Goal: Complete application form: Complete application form

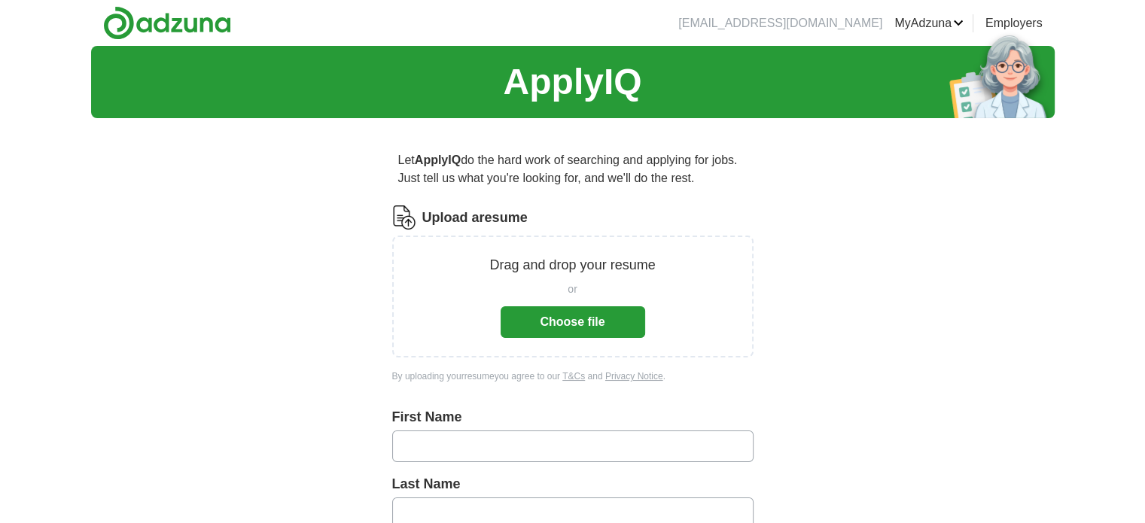
click at [585, 320] on button "Choose file" at bounding box center [573, 322] width 145 height 32
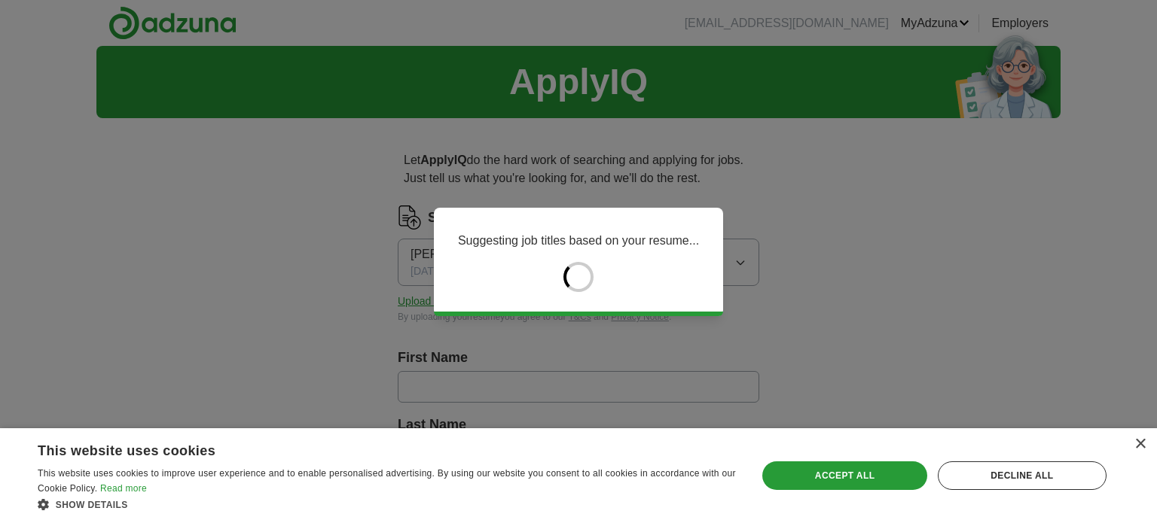
type input "******"
type input "*******"
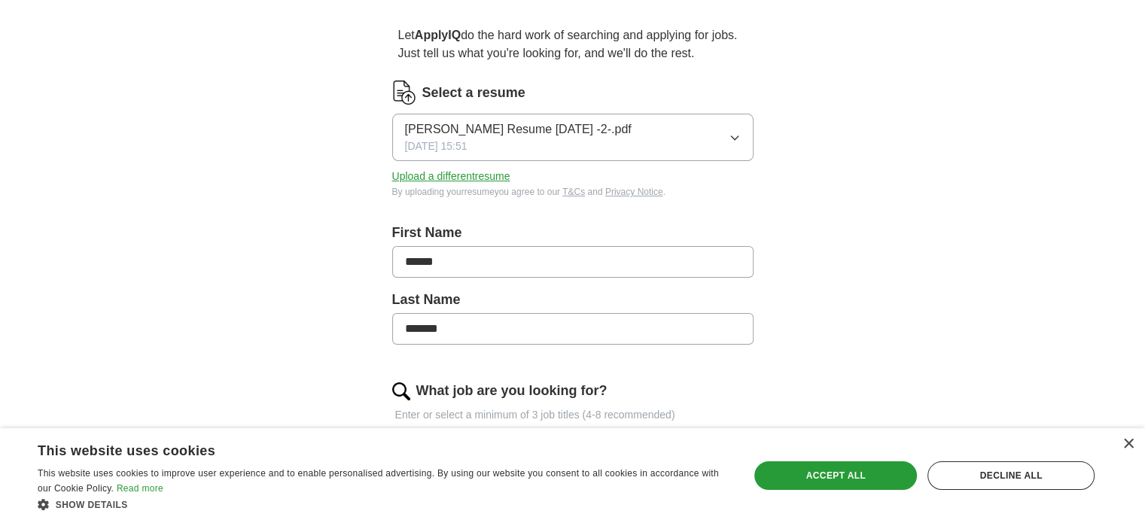
scroll to position [151, 0]
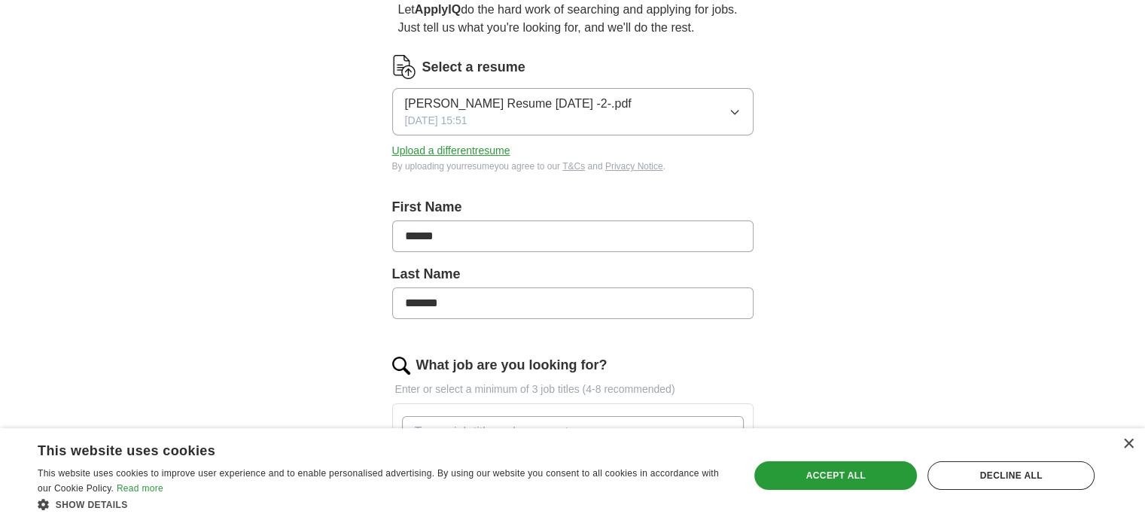
click at [434, 234] on input "******" at bounding box center [572, 237] width 361 height 32
type input "********"
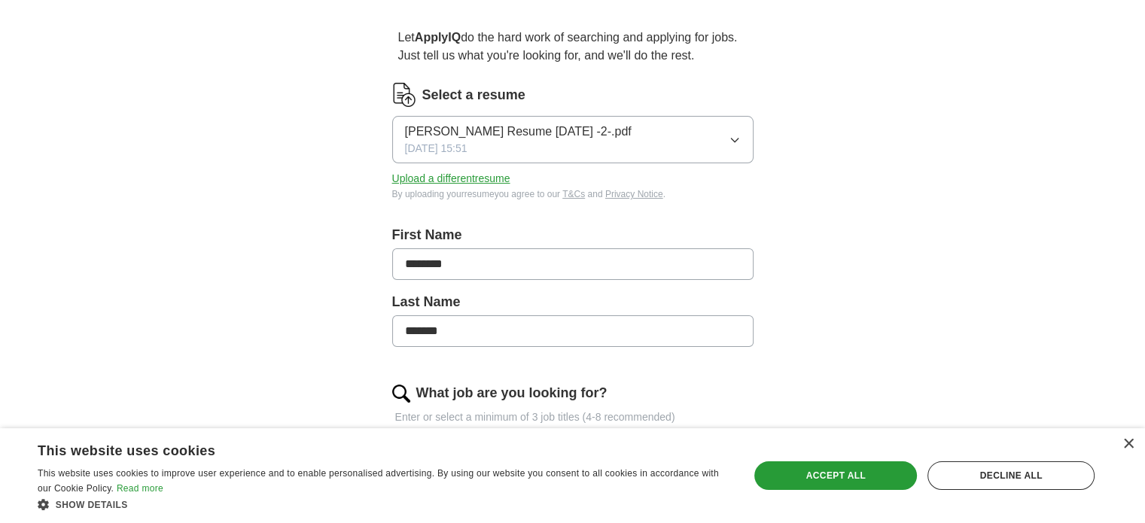
scroll to position [0, 0]
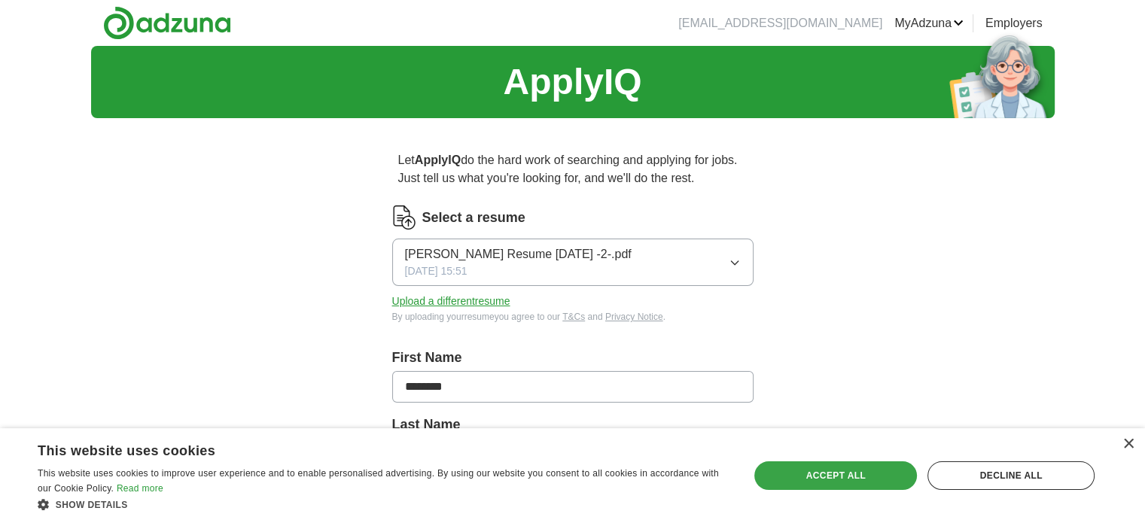
click at [844, 481] on div "Accept all" at bounding box center [836, 476] width 163 height 29
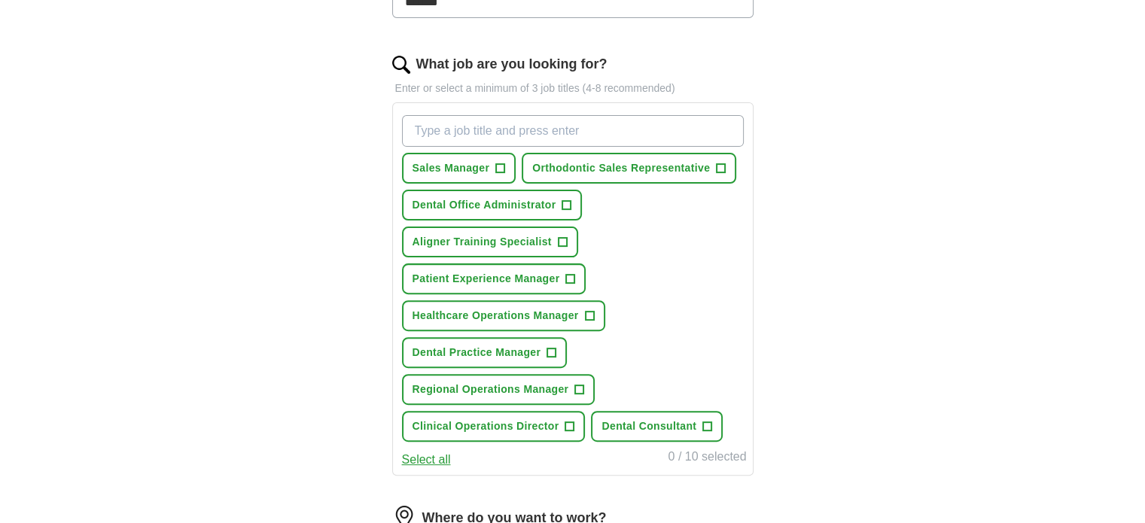
scroll to position [527, 0]
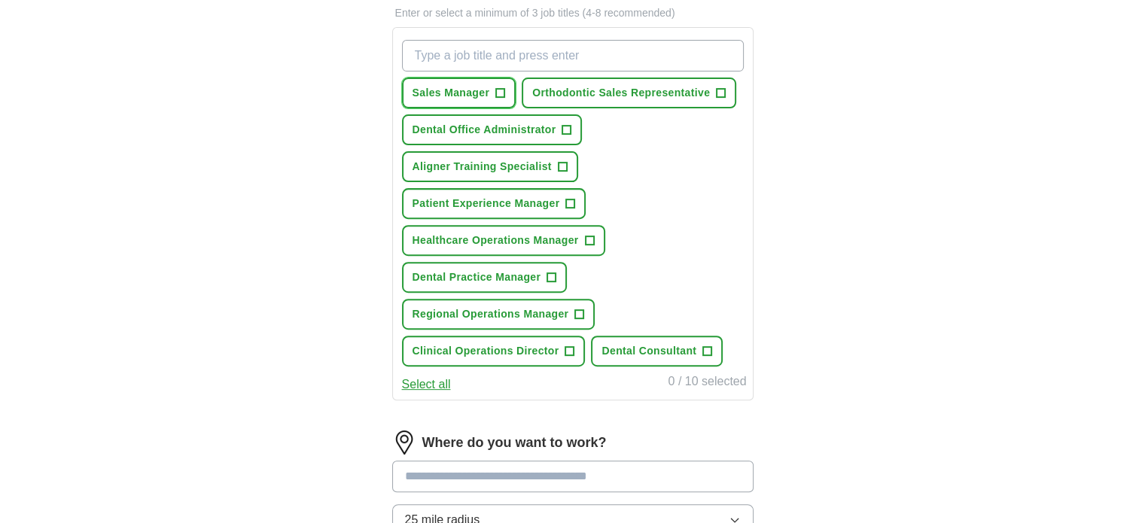
click at [486, 89] on span "Sales Manager" at bounding box center [452, 93] width 78 height 16
drag, startPoint x: 684, startPoint y: 93, endPoint x: 693, endPoint y: 109, distance: 18.9
click at [682, 93] on span "Orthodontic Sales Representative" at bounding box center [621, 93] width 178 height 16
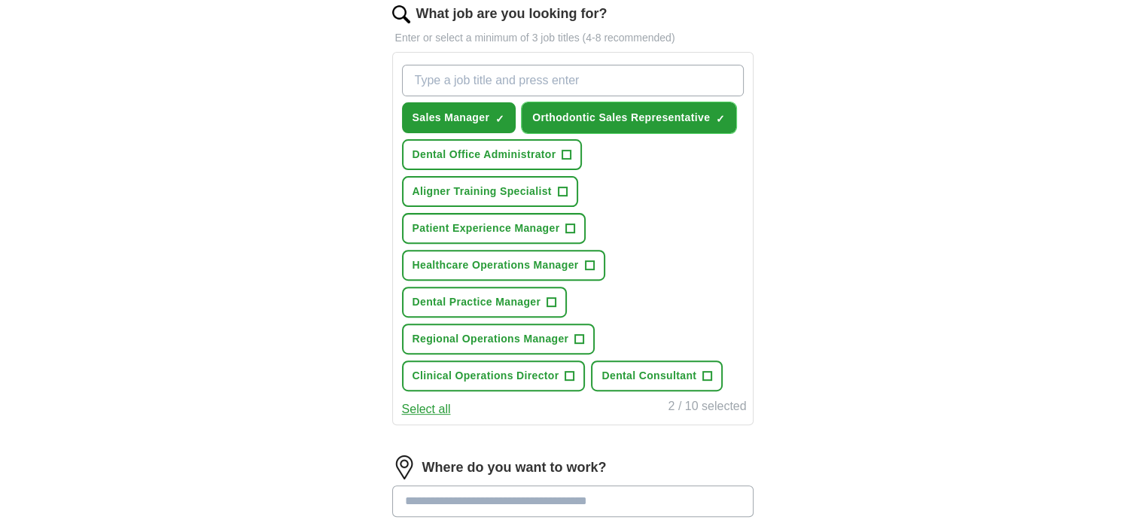
scroll to position [499, 0]
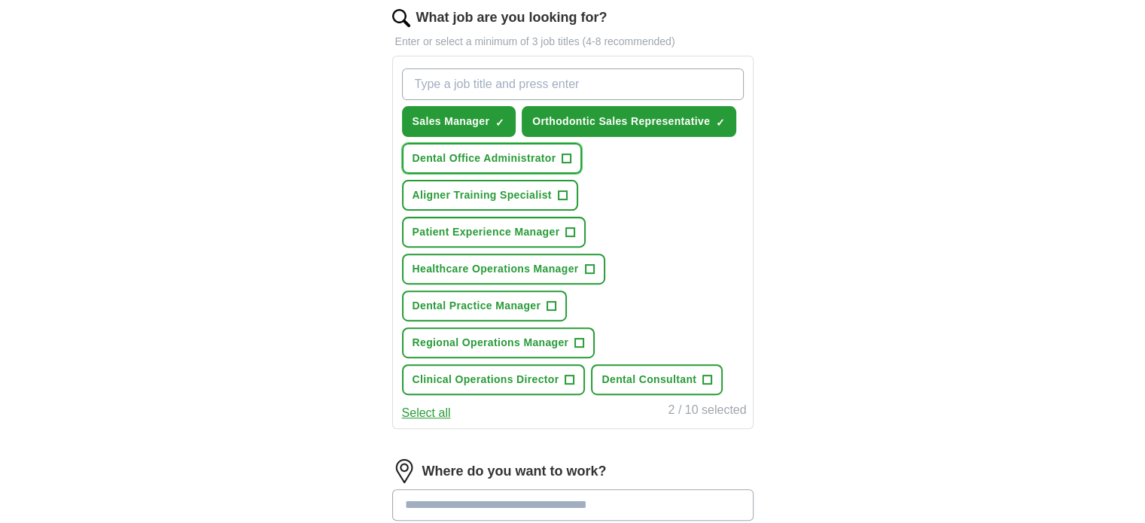
click at [555, 158] on span "Dental Office Administrator" at bounding box center [485, 159] width 144 height 16
click at [551, 200] on span "Aligner Training Specialist" at bounding box center [482, 196] width 139 height 16
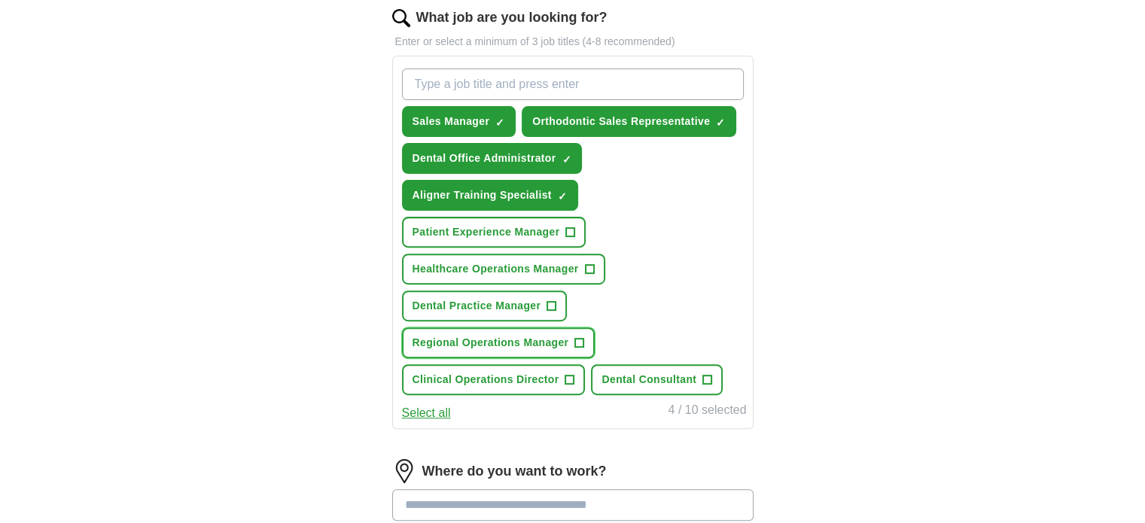
click at [577, 343] on span "+" at bounding box center [579, 343] width 9 height 12
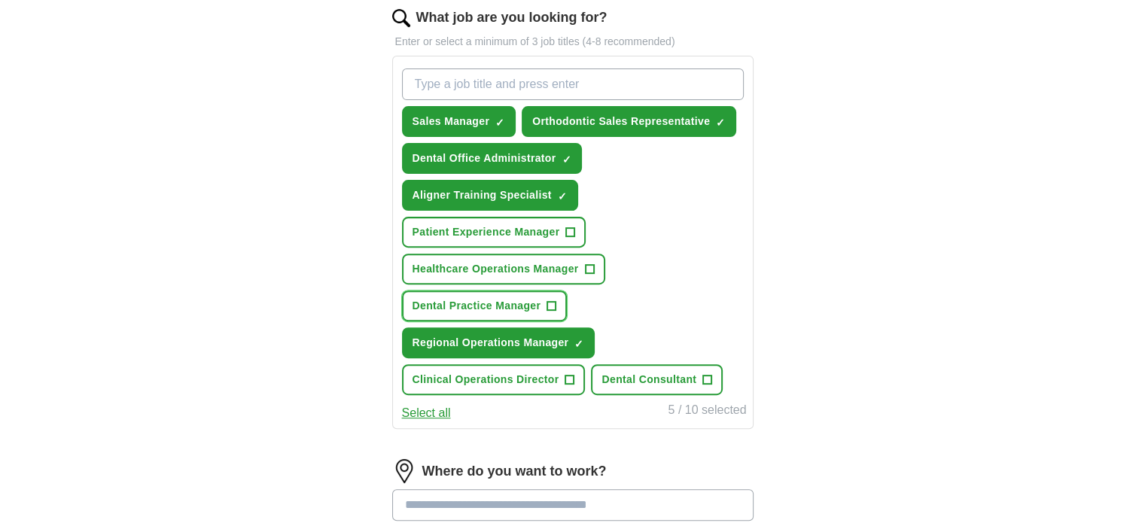
click at [547, 300] on span "+" at bounding box center [551, 306] width 9 height 12
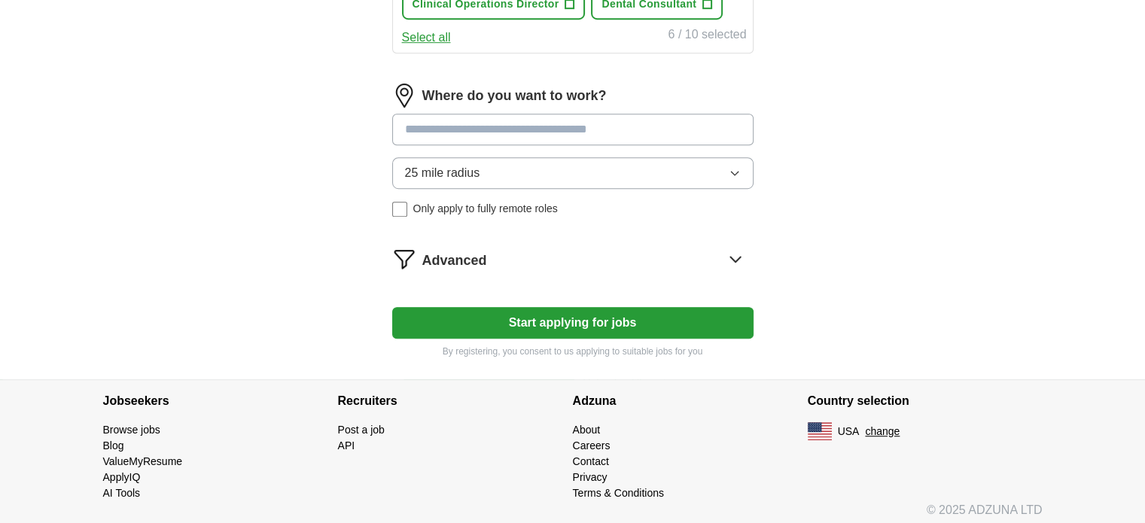
scroll to position [875, 0]
click at [563, 319] on button "Start applying for jobs" at bounding box center [572, 322] width 361 height 32
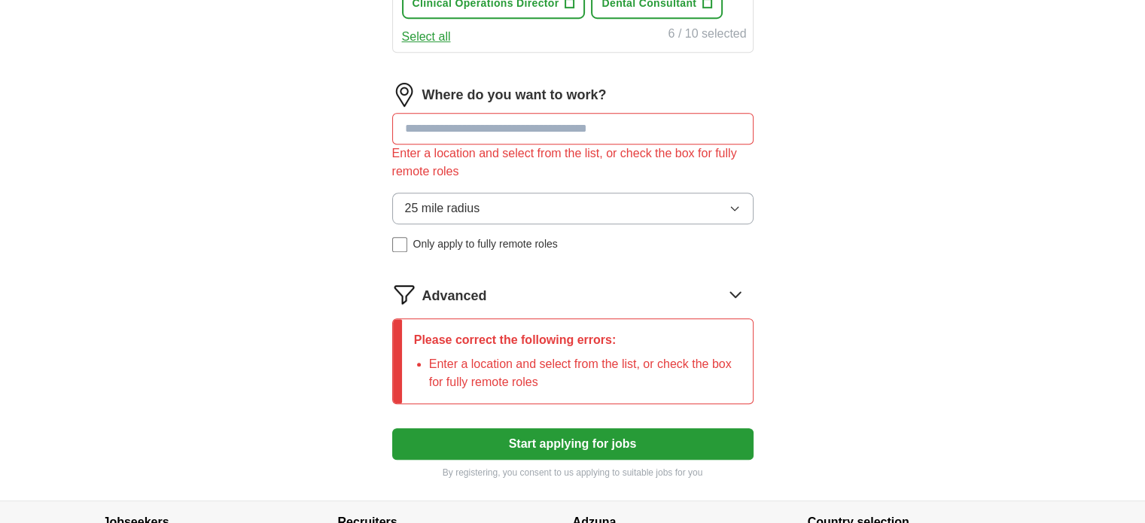
click at [554, 117] on input at bounding box center [572, 129] width 361 height 32
click at [593, 430] on button "Start applying for jobs" at bounding box center [572, 444] width 361 height 32
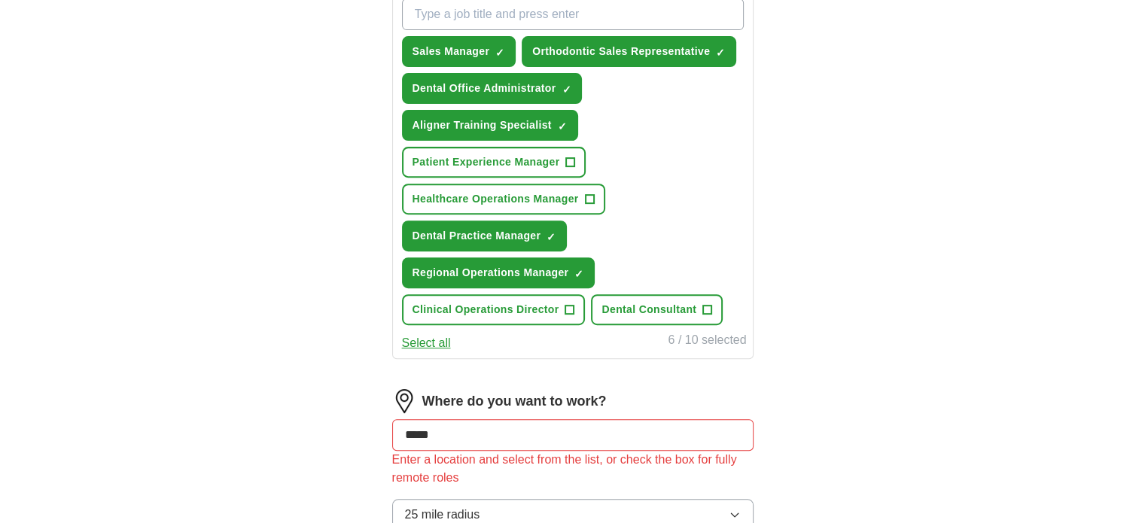
scroll to position [574, 0]
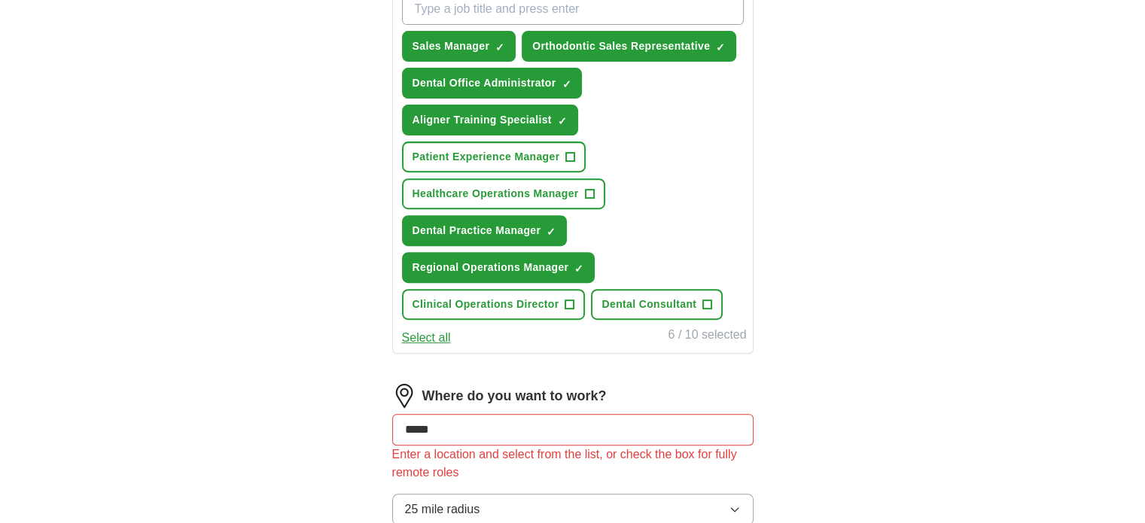
click at [416, 332] on button "Select all" at bounding box center [426, 338] width 49 height 18
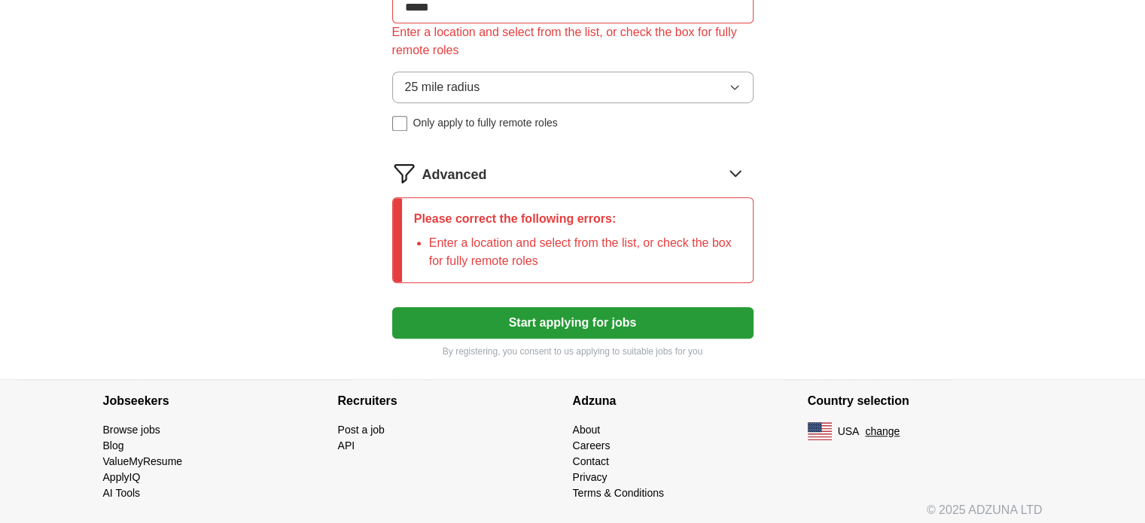
scroll to position [997, 0]
click at [618, 319] on button "Start applying for jobs" at bounding box center [572, 322] width 361 height 32
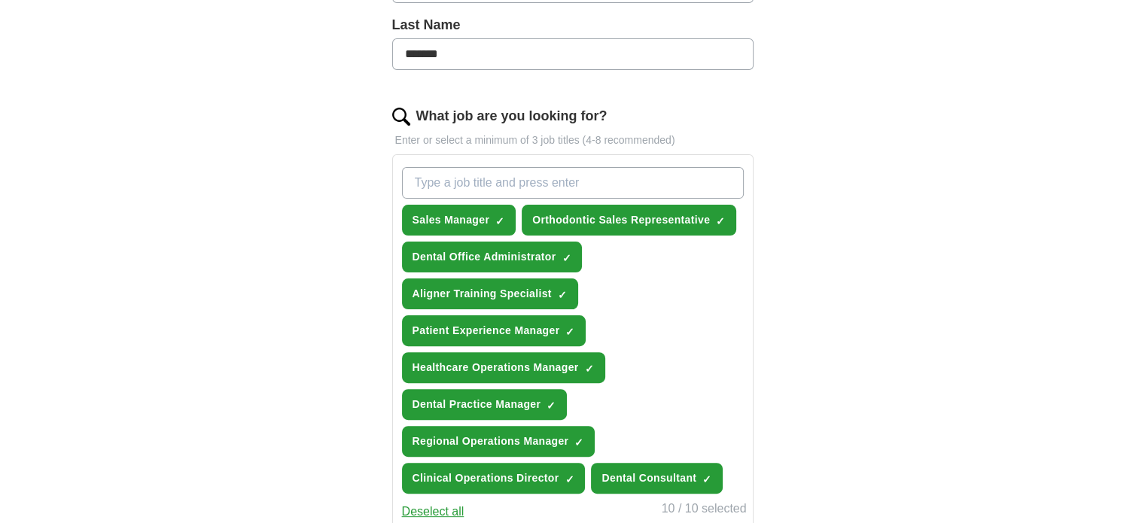
scroll to position [395, 0]
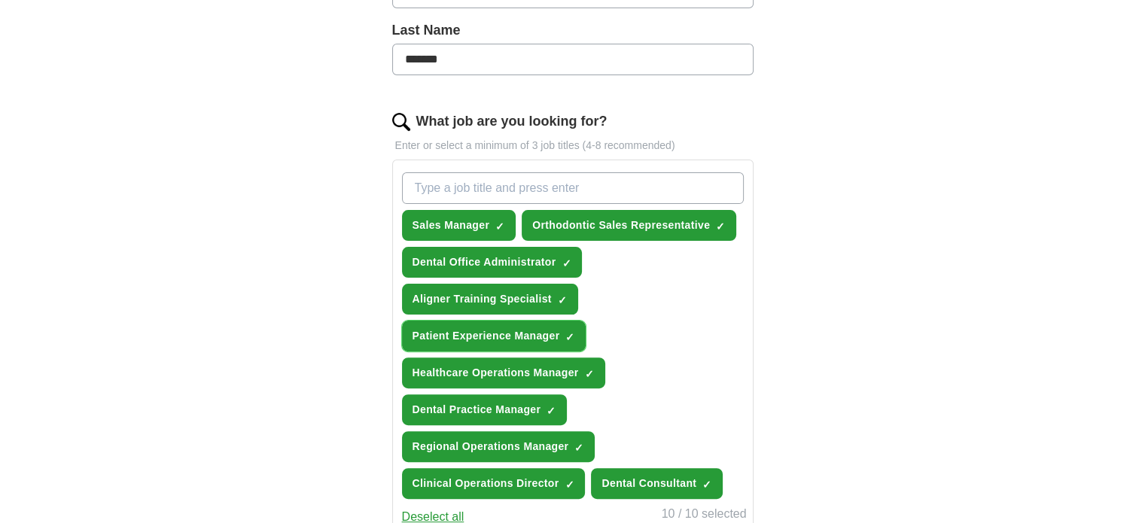
click at [0, 0] on span "×" at bounding box center [0, 0] width 0 height 0
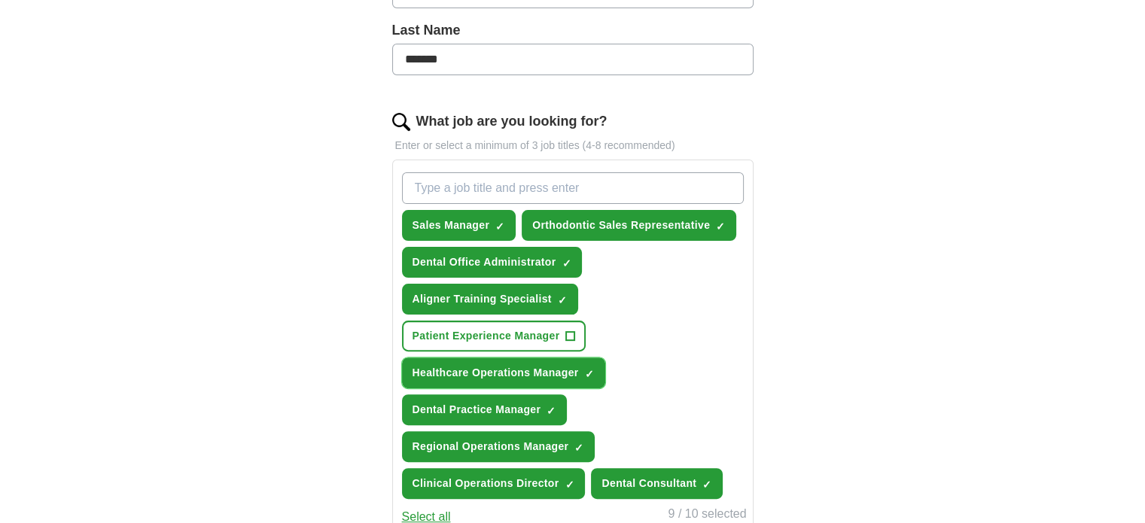
click at [0, 0] on span "×" at bounding box center [0, 0] width 0 height 0
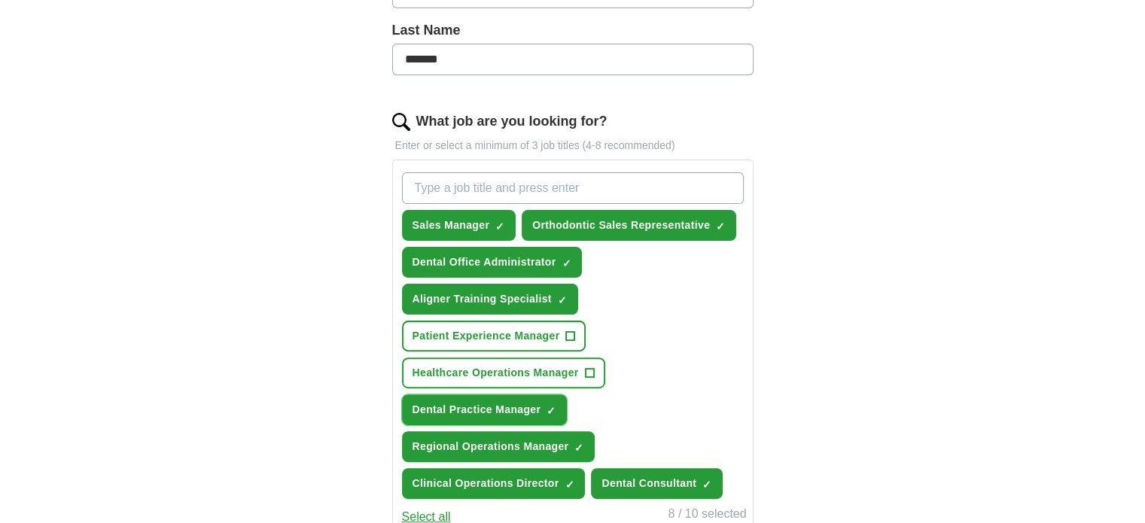
click at [0, 0] on span "×" at bounding box center [0, 0] width 0 height 0
click at [587, 432] on button "Regional Operations Manager ✓ ×" at bounding box center [499, 447] width 194 height 31
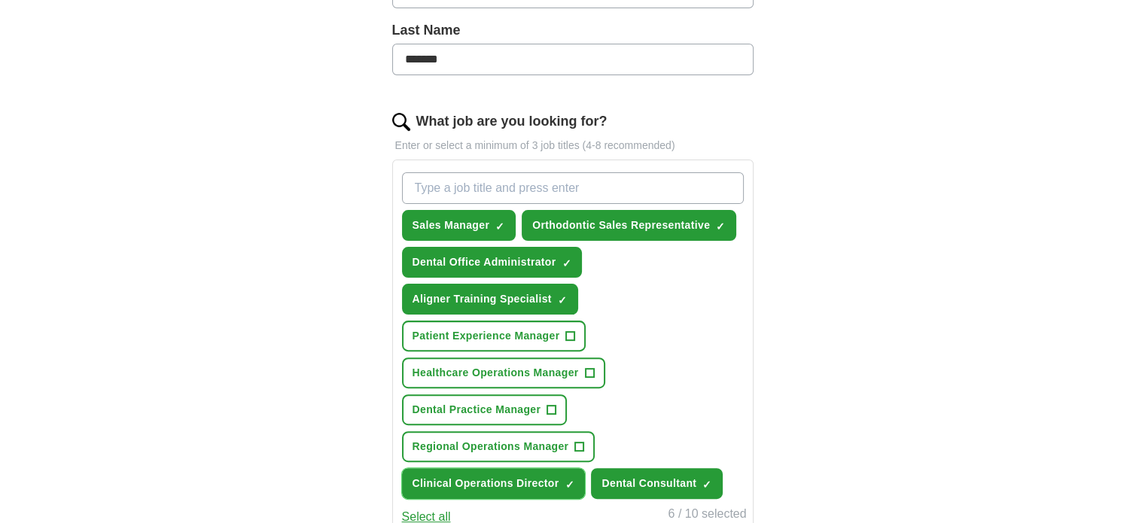
drag, startPoint x: 572, startPoint y: 474, endPoint x: 630, endPoint y: 475, distance: 58.0
click at [574, 480] on span "✓ ×" at bounding box center [570, 484] width 10 height 9
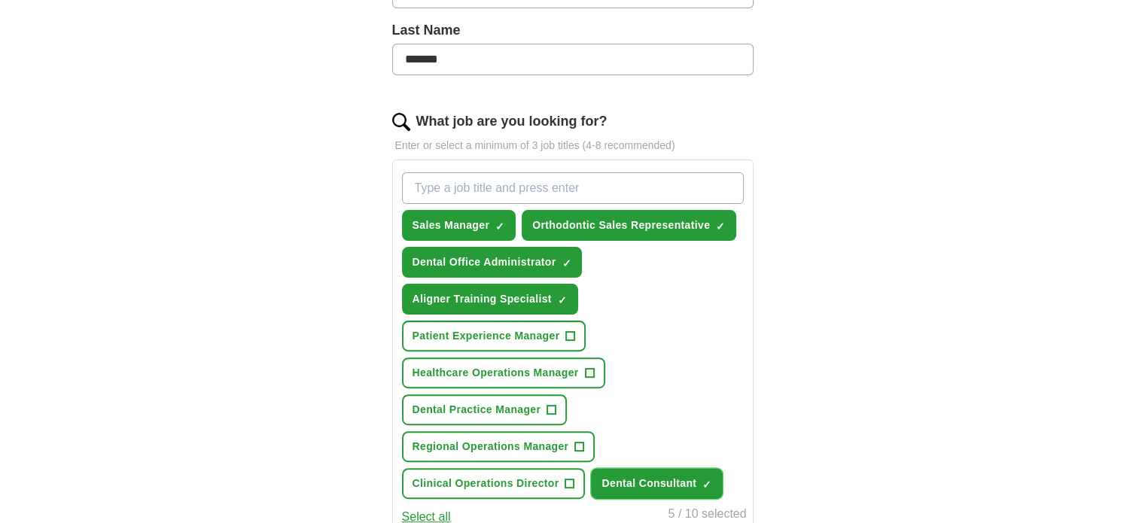
click at [0, 0] on span "×" at bounding box center [0, 0] width 0 height 0
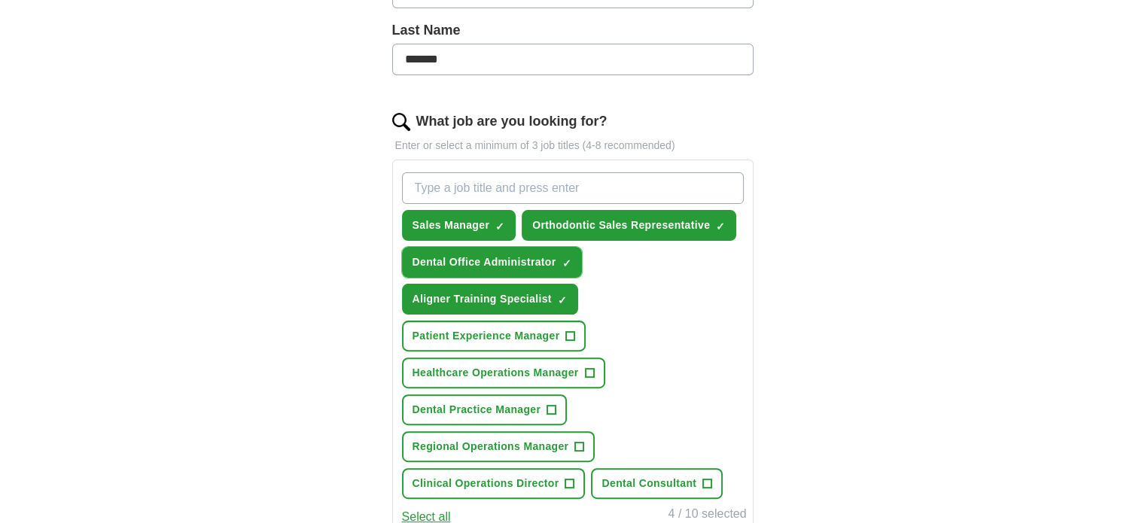
click at [0, 0] on span "×" at bounding box center [0, 0] width 0 height 0
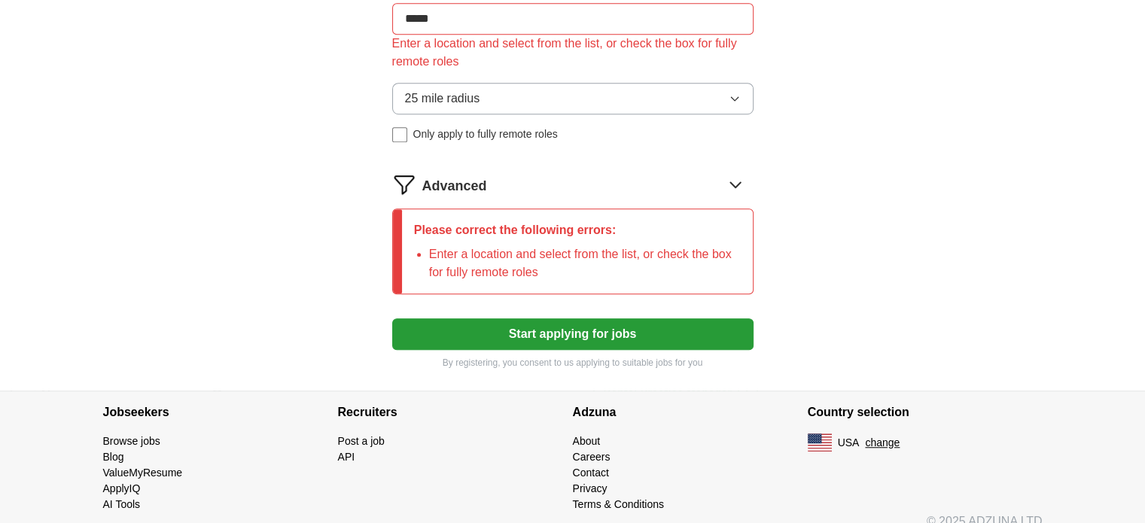
scroll to position [997, 0]
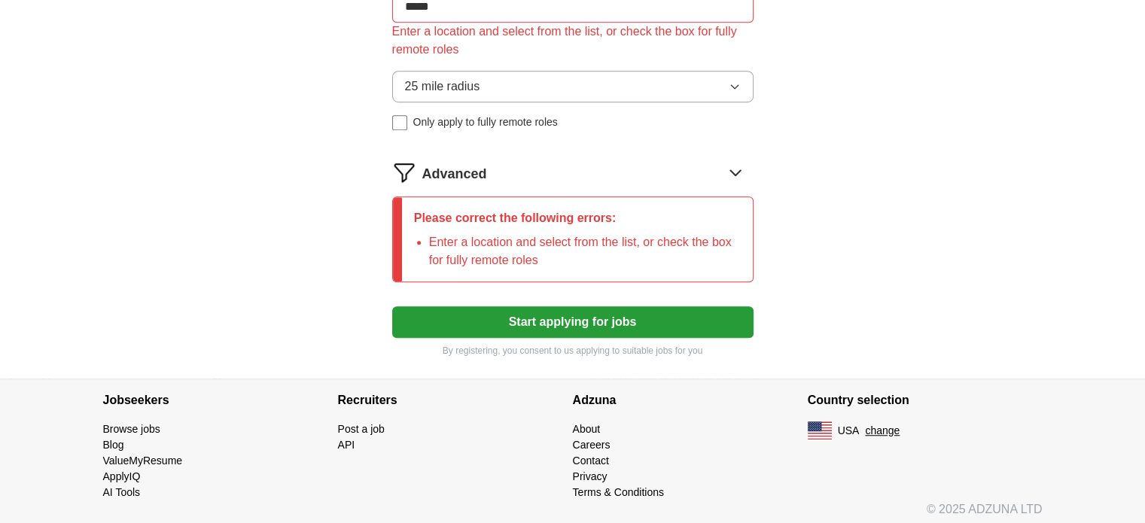
click at [606, 307] on button "Start applying for jobs" at bounding box center [572, 322] width 361 height 32
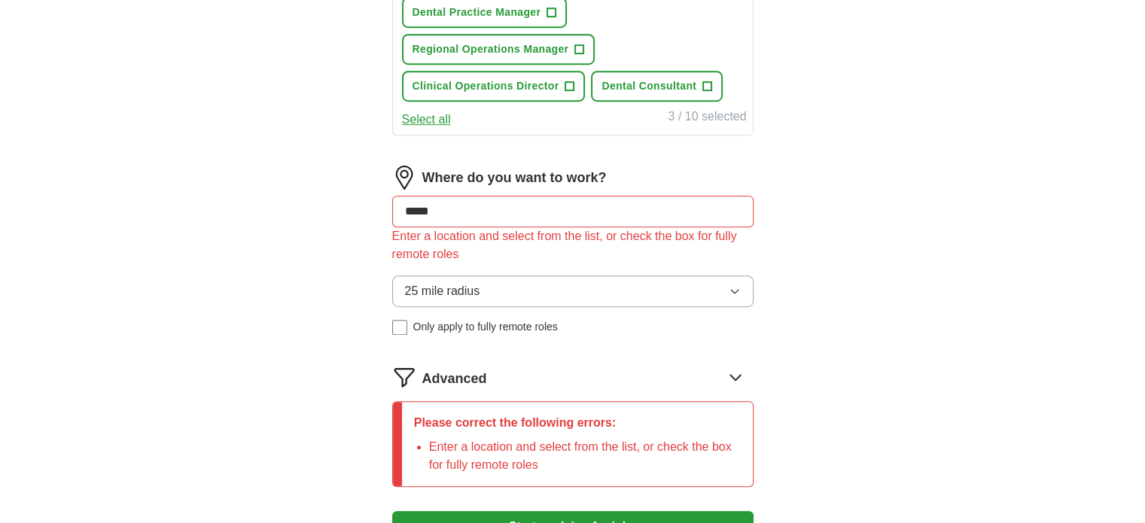
scroll to position [771, 0]
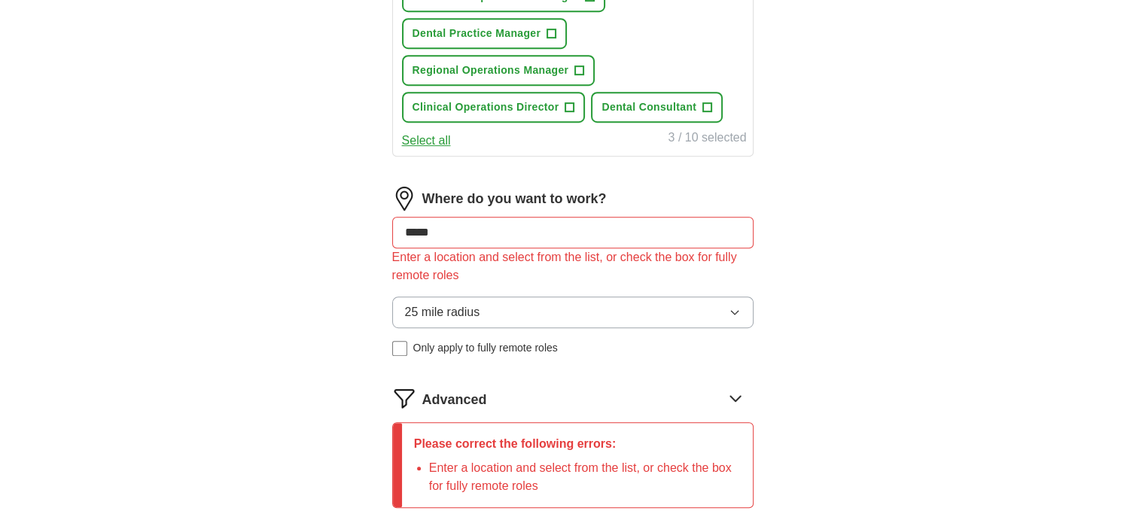
click at [540, 228] on input "*****" at bounding box center [572, 233] width 361 height 32
drag, startPoint x: 540, startPoint y: 228, endPoint x: 279, endPoint y: 229, distance: 260.6
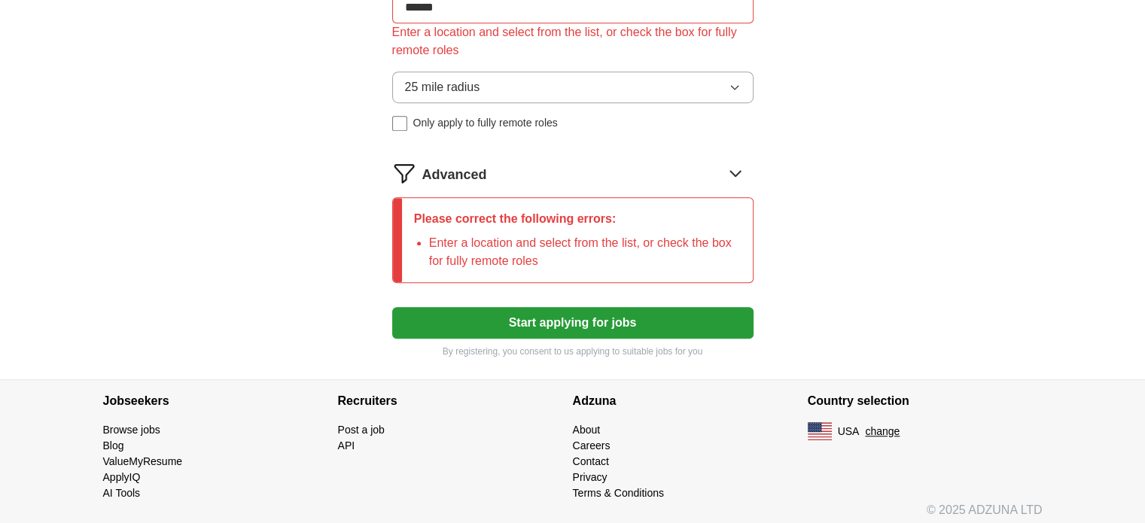
scroll to position [997, 0]
click at [563, 316] on button "Start applying for jobs" at bounding box center [572, 322] width 361 height 32
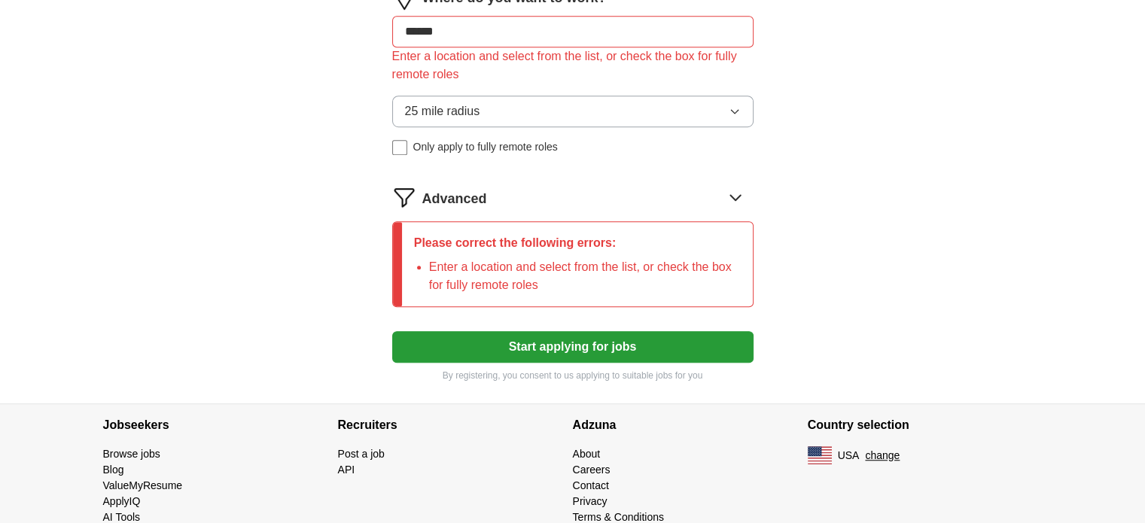
scroll to position [771, 0]
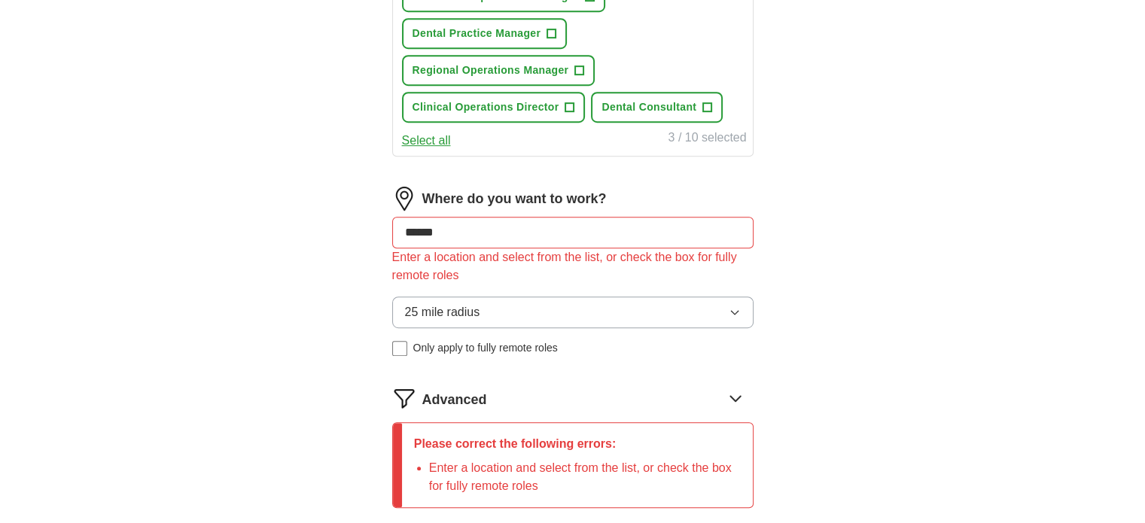
drag, startPoint x: 482, startPoint y: 215, endPoint x: 87, endPoint y: 183, distance: 396.7
type input "***"
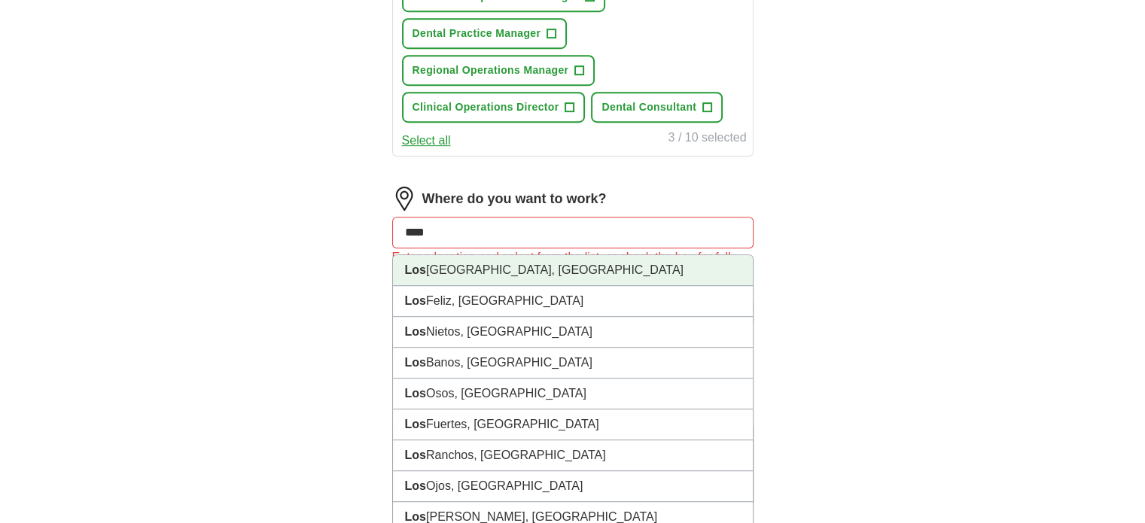
click at [502, 263] on li "[GEOGRAPHIC_DATA], [GEOGRAPHIC_DATA]" at bounding box center [573, 270] width 360 height 31
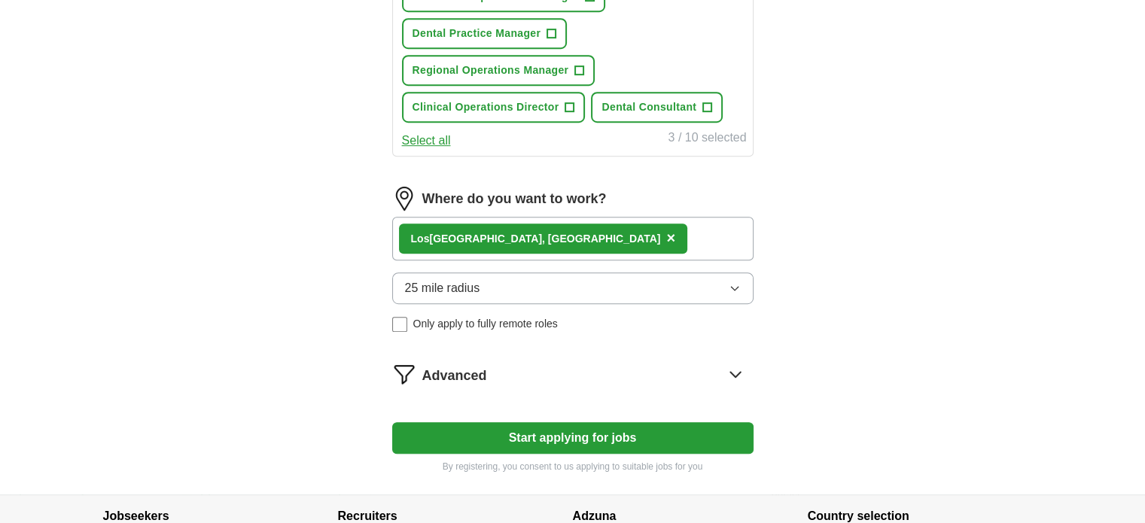
click at [611, 422] on button "Start applying for jobs" at bounding box center [572, 438] width 361 height 32
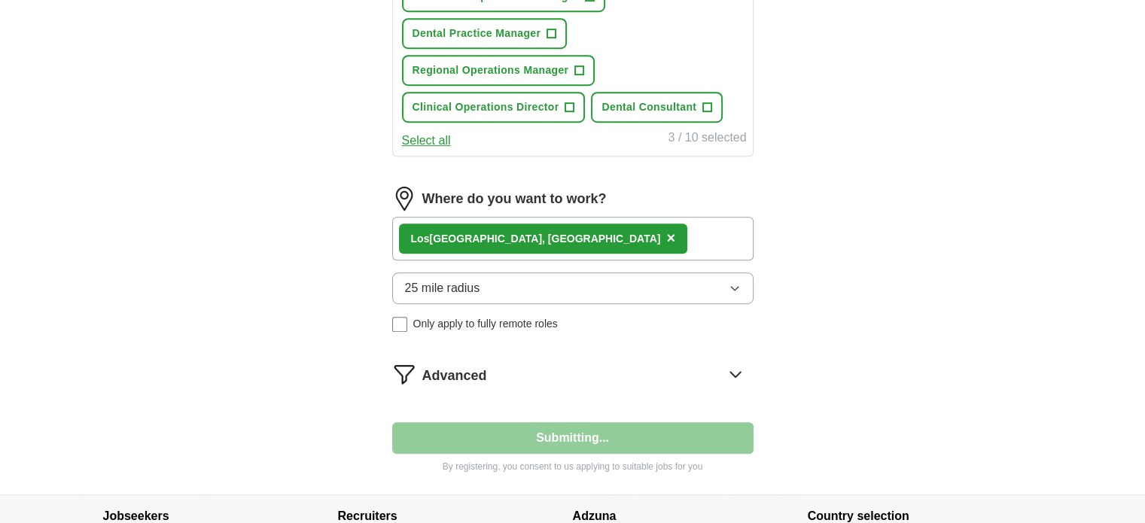
select select "**"
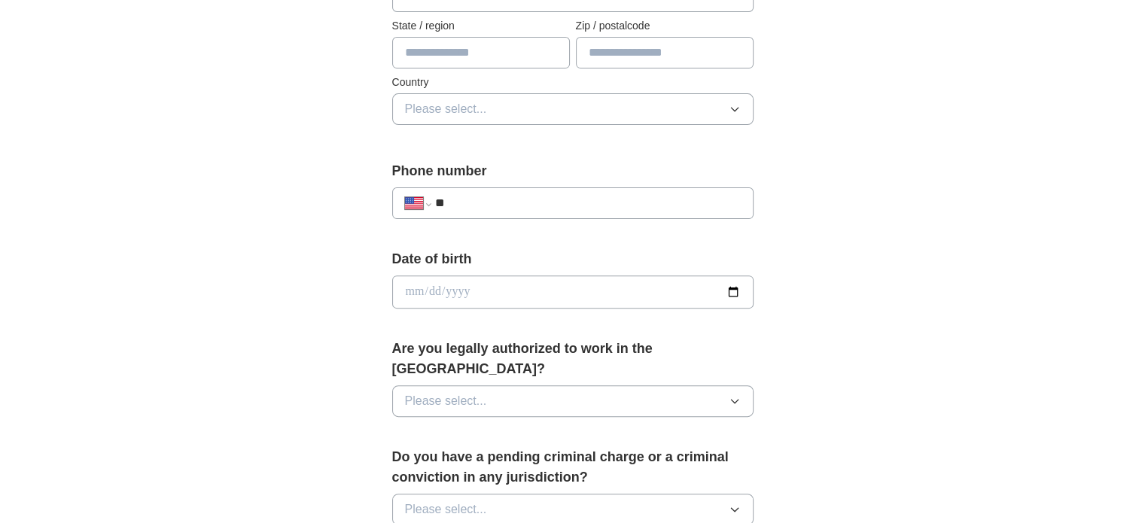
scroll to position [452, 0]
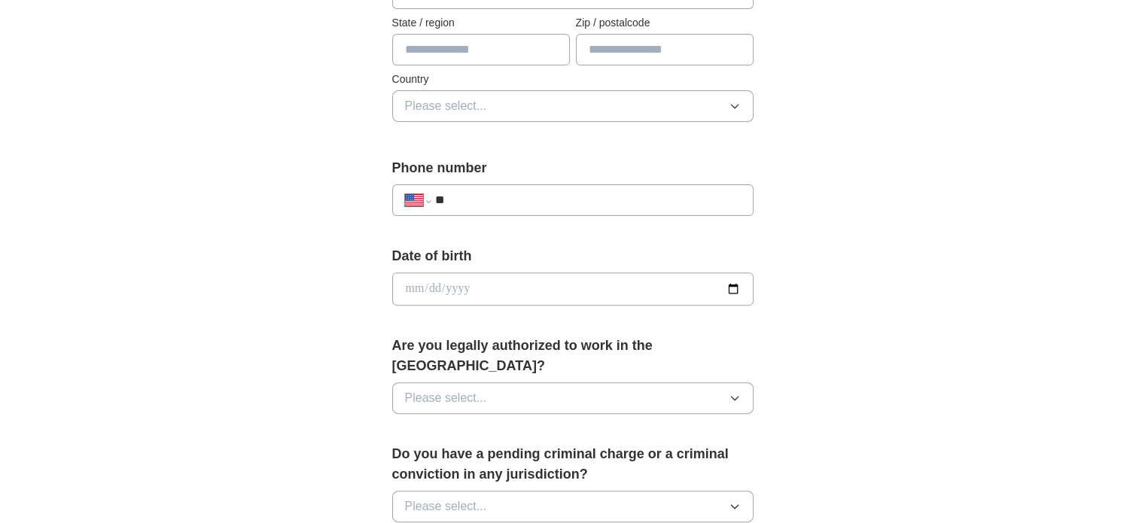
click at [520, 184] on div "**********" at bounding box center [572, 200] width 361 height 32
click at [487, 199] on input "**" at bounding box center [588, 200] width 306 height 18
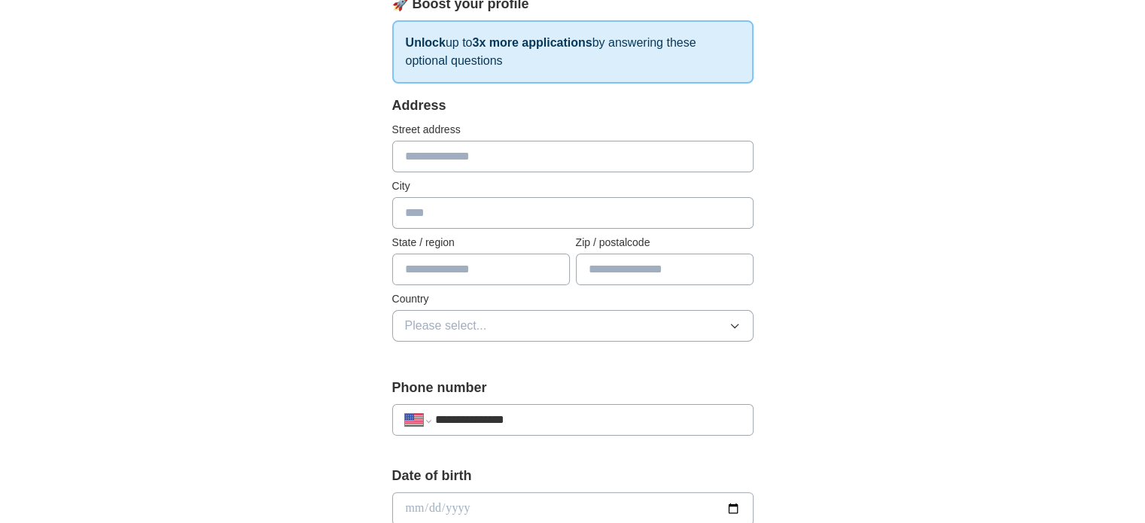
scroll to position [226, 0]
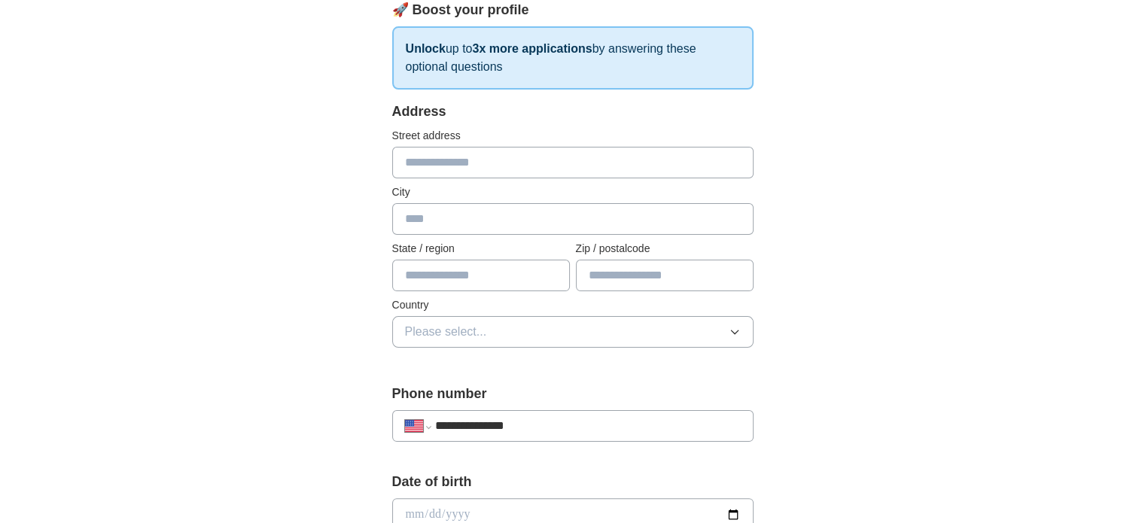
type input "**********"
click at [416, 162] on input "text" at bounding box center [572, 163] width 361 height 32
type input "**********"
type input "**"
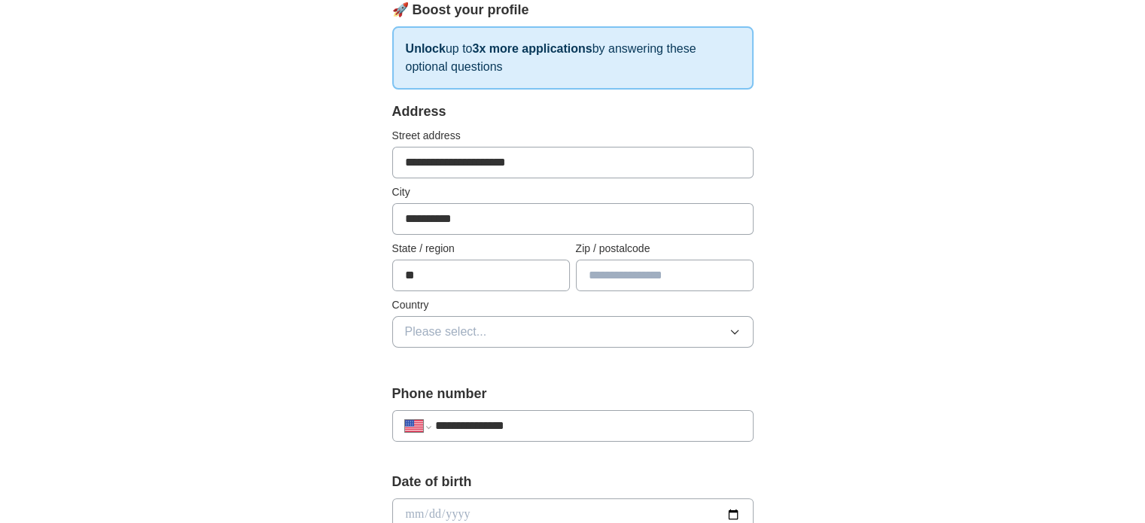
type input "*****"
click at [742, 334] on button "Please select..." at bounding box center [572, 332] width 361 height 32
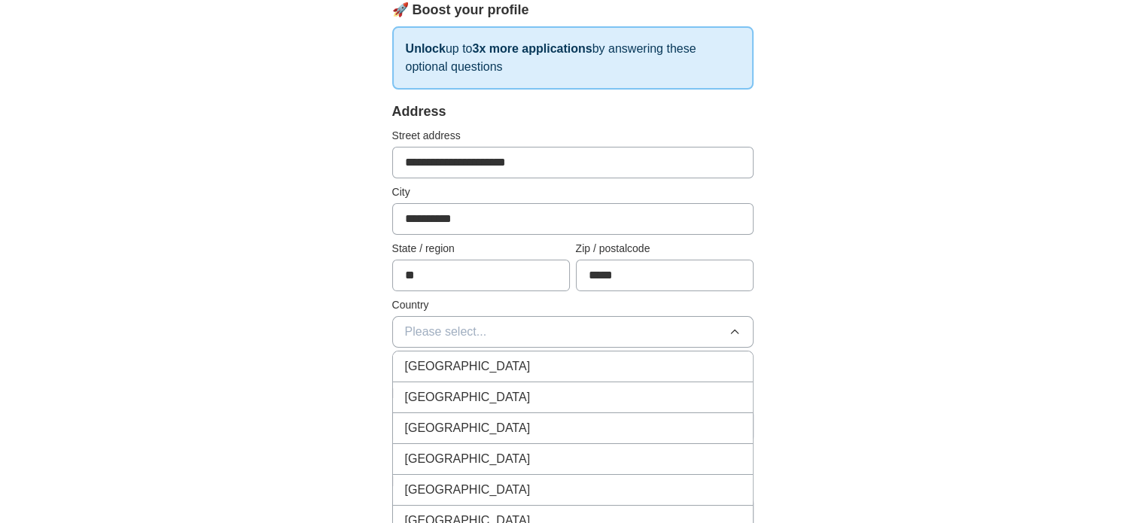
click at [584, 395] on div "[GEOGRAPHIC_DATA]" at bounding box center [573, 398] width 336 height 18
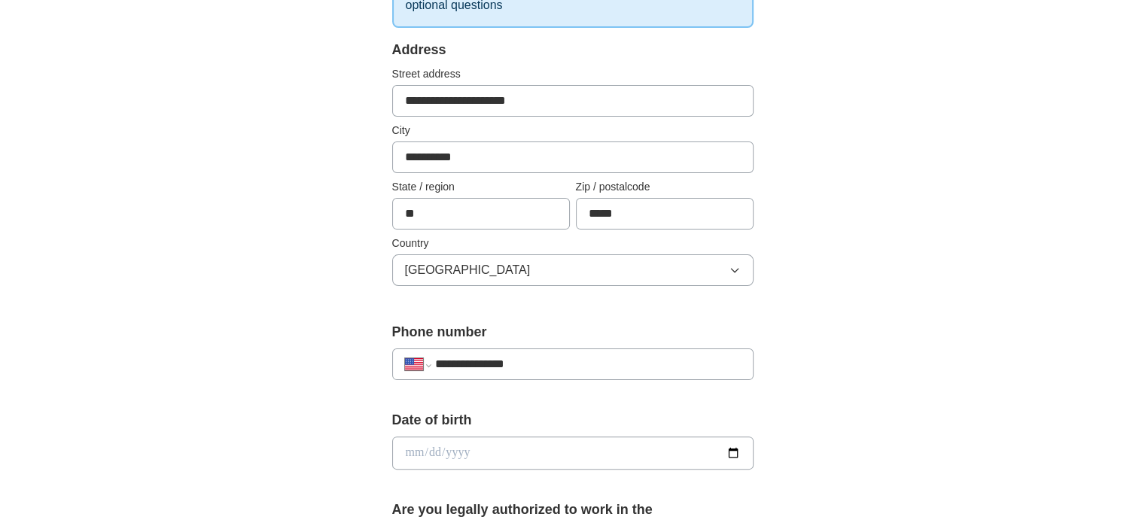
scroll to position [452, 0]
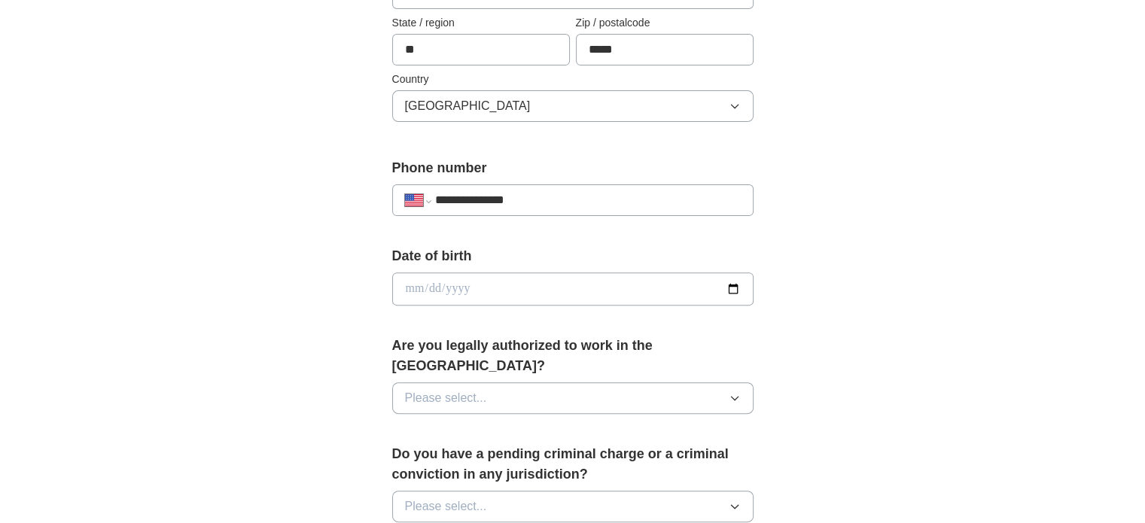
click at [529, 288] on input "date" at bounding box center [572, 289] width 361 height 33
type input "**********"
click at [740, 392] on icon "button" at bounding box center [735, 398] width 12 height 12
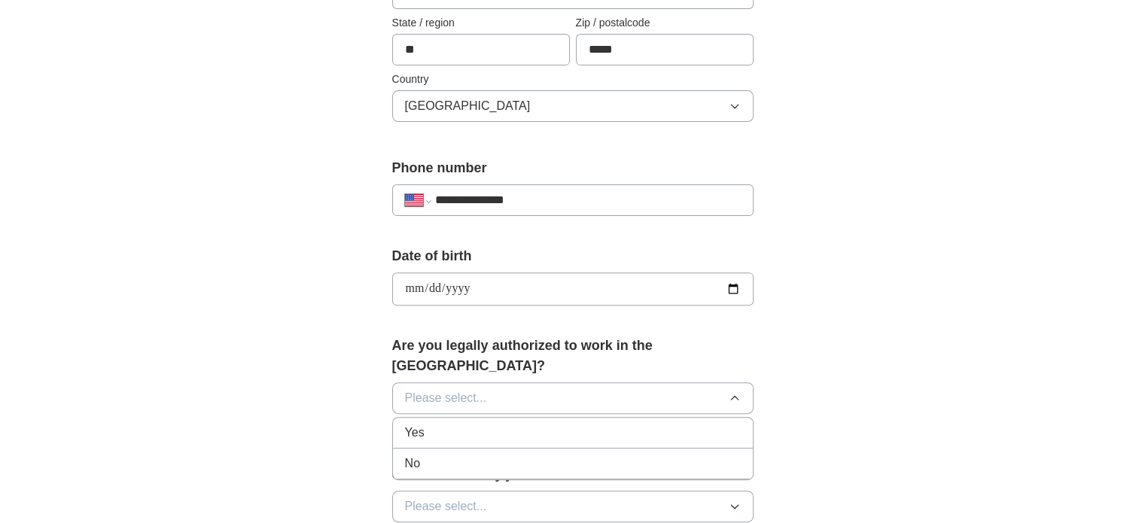
click at [424, 424] on div "Yes" at bounding box center [573, 433] width 336 height 18
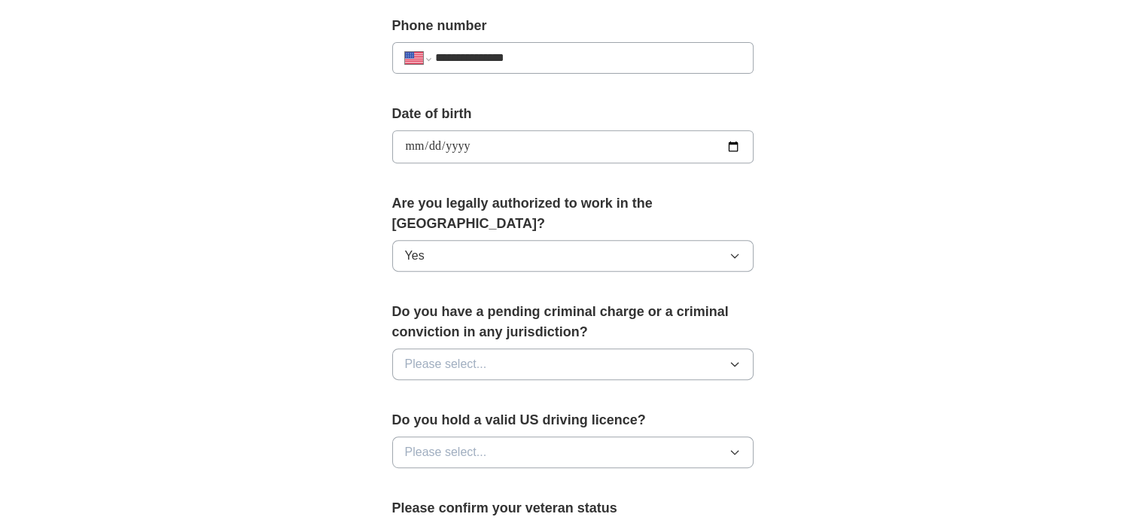
scroll to position [678, 0]
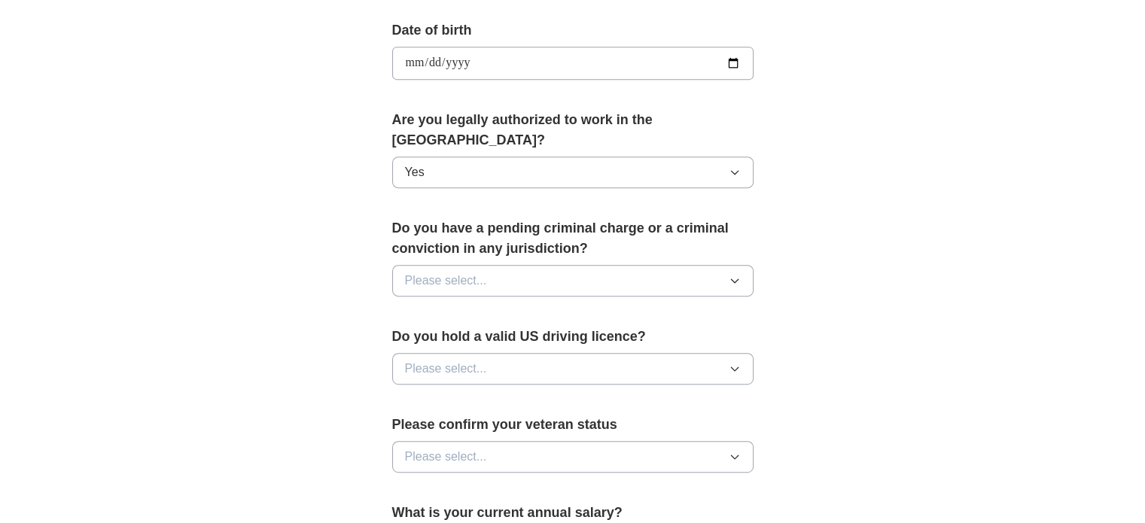
click at [732, 279] on icon "button" at bounding box center [734, 281] width 7 height 4
click at [427, 331] on li "No" at bounding box center [573, 346] width 360 height 31
click at [733, 363] on icon "button" at bounding box center [735, 369] width 12 height 12
drag, startPoint x: 592, startPoint y: 384, endPoint x: 605, endPoint y: 391, distance: 15.2
click at [592, 395] on div "Yes" at bounding box center [573, 404] width 336 height 18
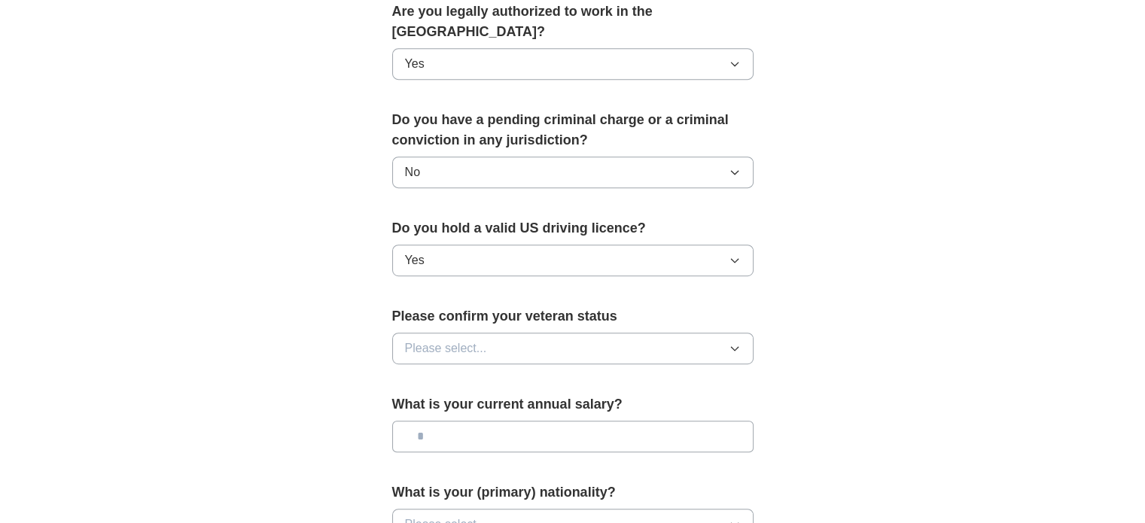
scroll to position [828, 0]
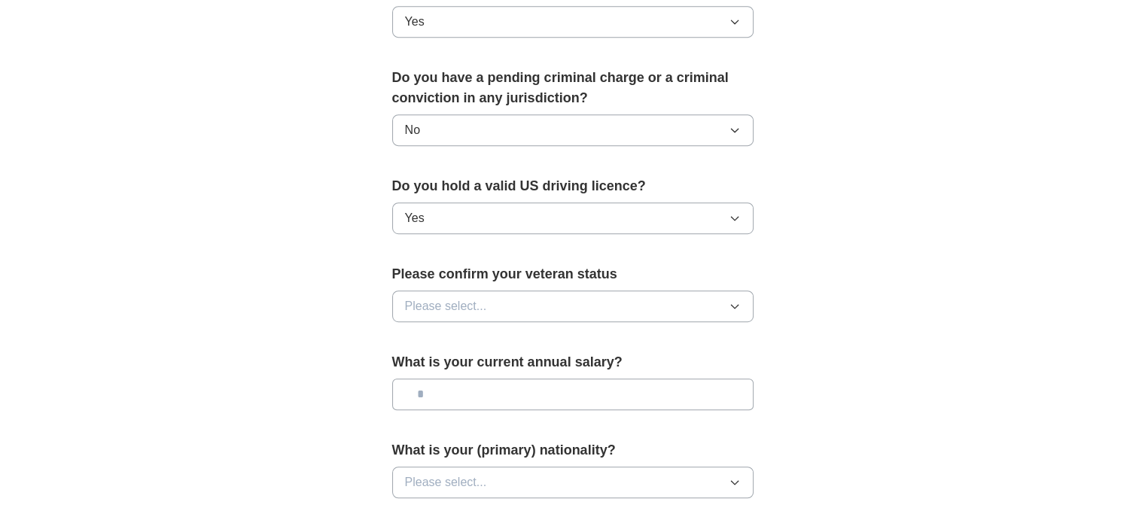
click at [732, 300] on icon "button" at bounding box center [735, 306] width 12 height 12
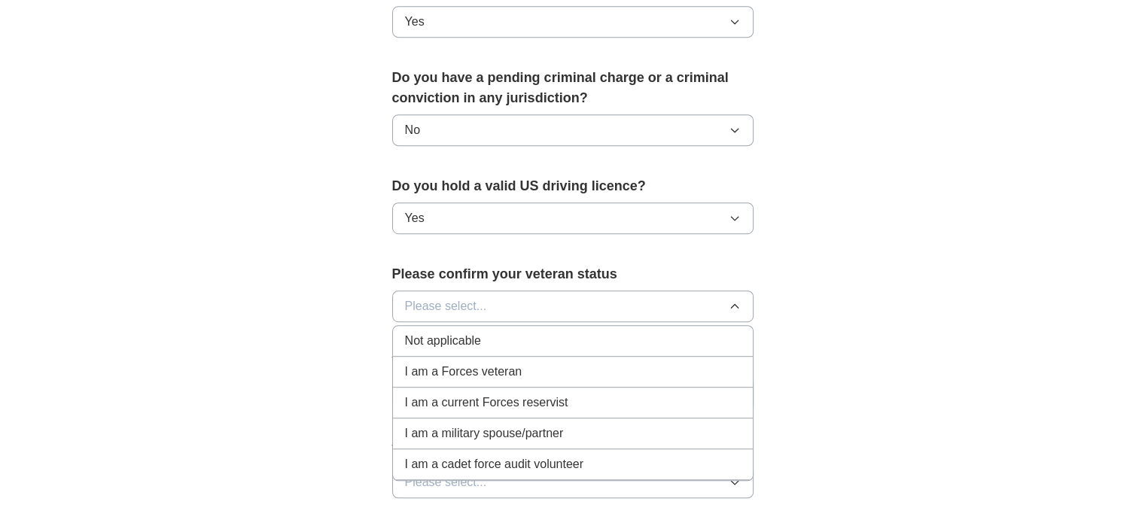
click at [502, 332] on div "Not applicable" at bounding box center [573, 341] width 336 height 18
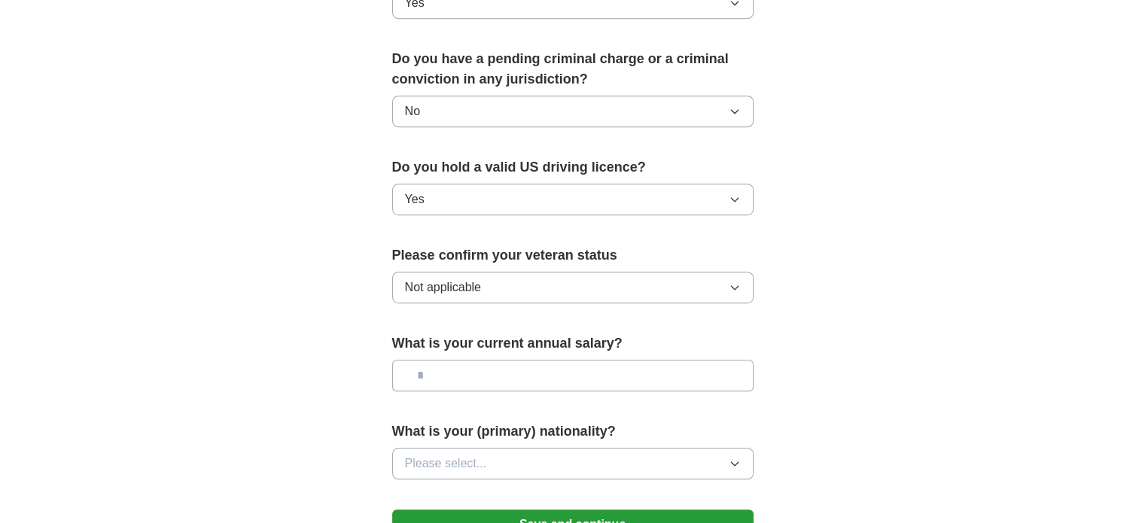
scroll to position [904, 0]
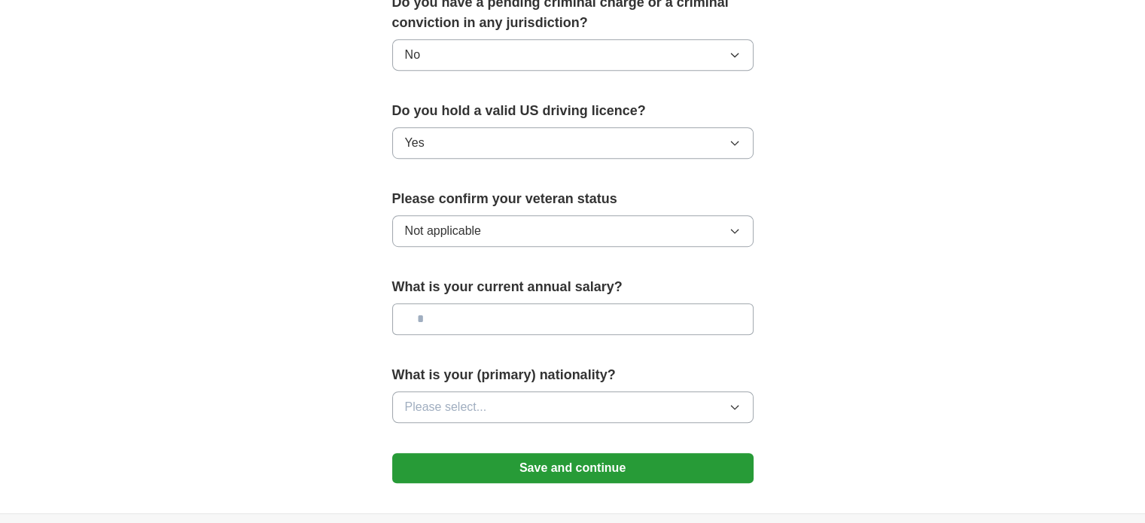
click at [741, 392] on button "Please select..." at bounding box center [572, 408] width 361 height 32
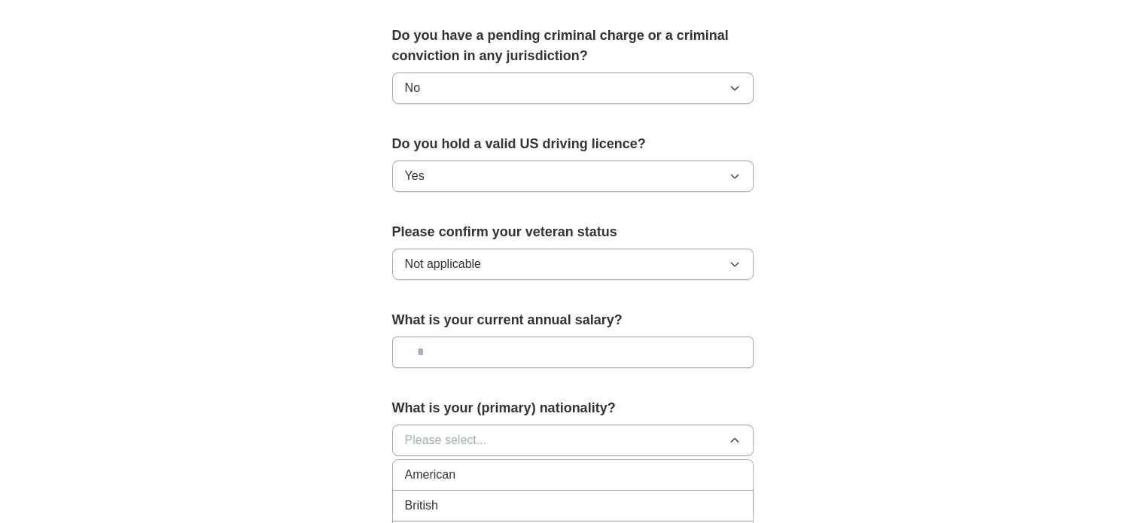
scroll to position [857, 0]
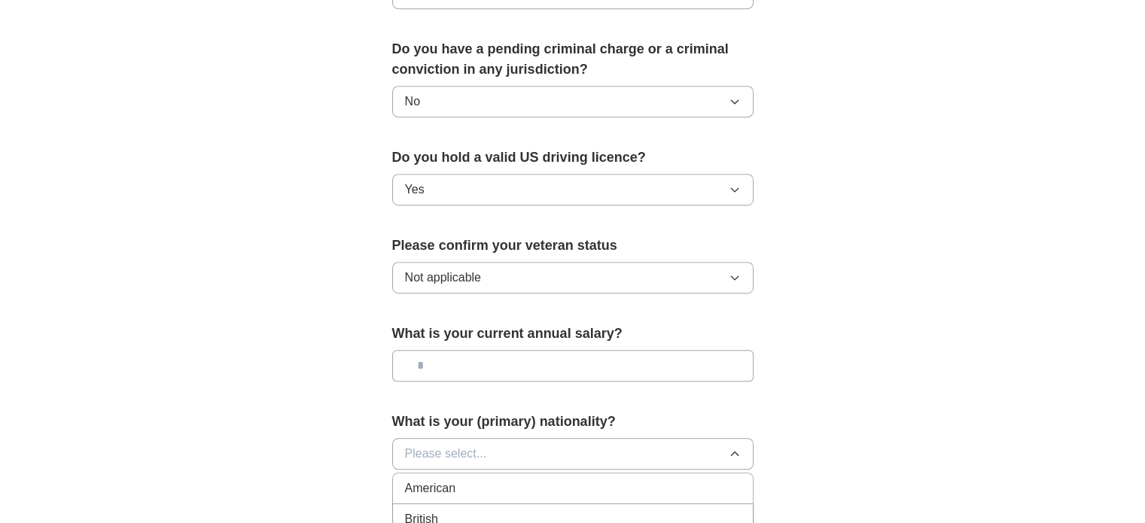
click at [454, 480] on span "American" at bounding box center [430, 489] width 51 height 18
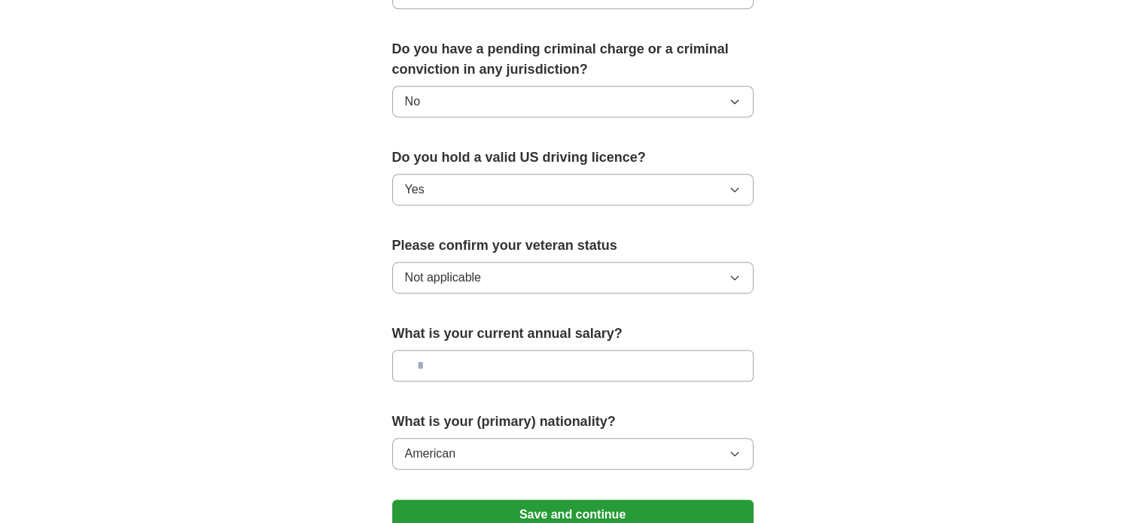
click at [492, 350] on input "text" at bounding box center [572, 366] width 361 height 32
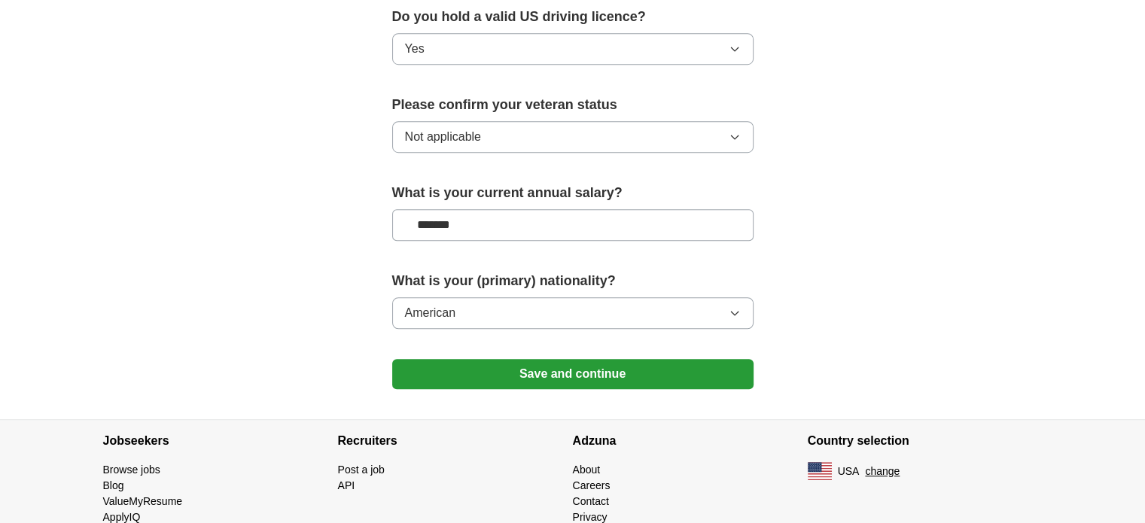
scroll to position [1008, 0]
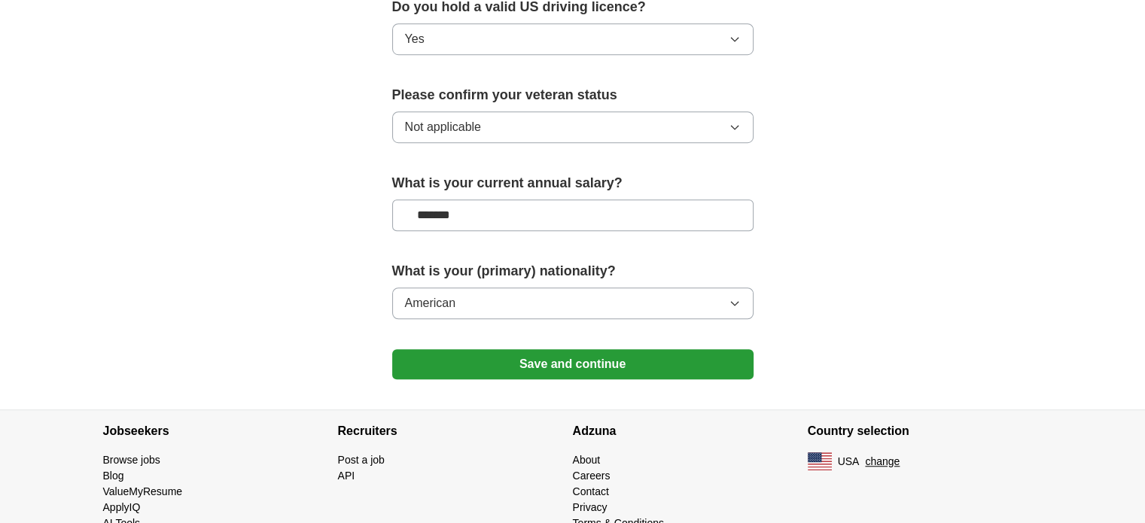
type input "*******"
click at [572, 349] on button "Save and continue" at bounding box center [572, 364] width 361 height 30
